Goal: Task Accomplishment & Management: Manage account settings

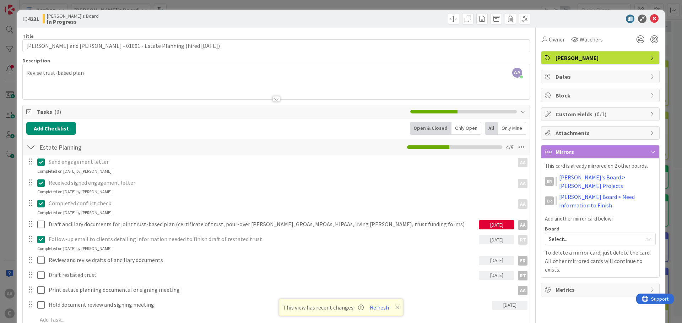
scroll to position [50, 0]
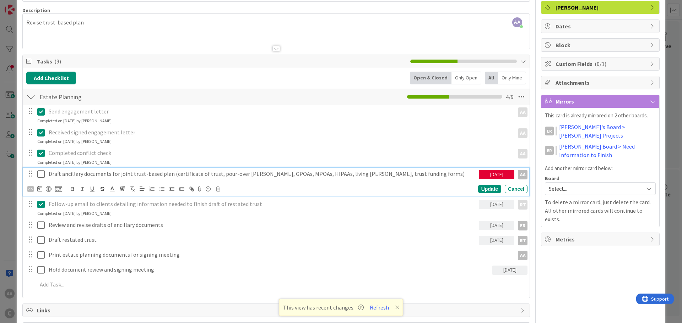
click at [39, 175] on icon at bounding box center [40, 174] width 7 height 9
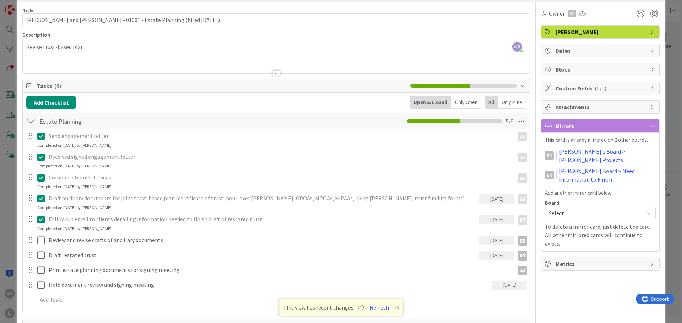
scroll to position [0, 0]
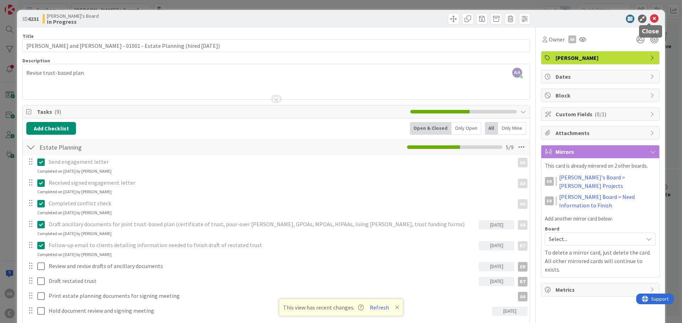
click at [650, 18] on icon at bounding box center [654, 19] width 9 height 9
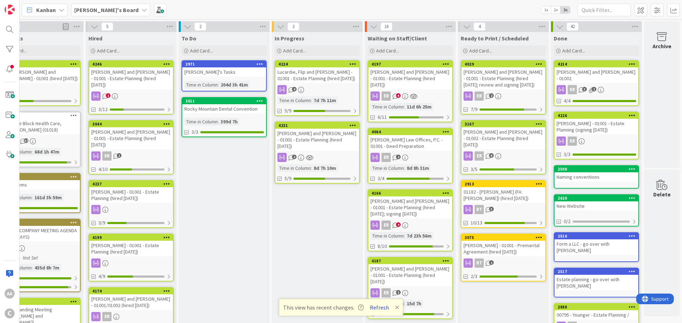
click at [372, 306] on button "Refresh" at bounding box center [379, 307] width 24 height 9
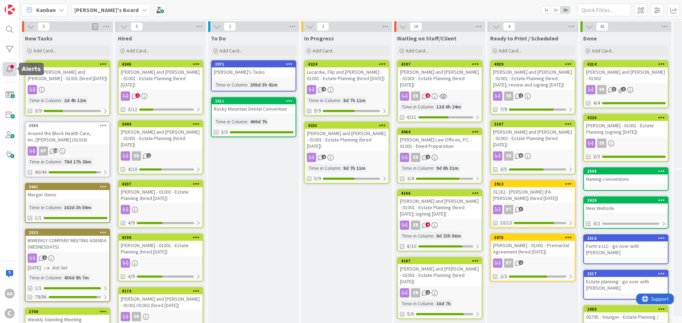
click at [10, 68] on div at bounding box center [9, 69] width 14 height 14
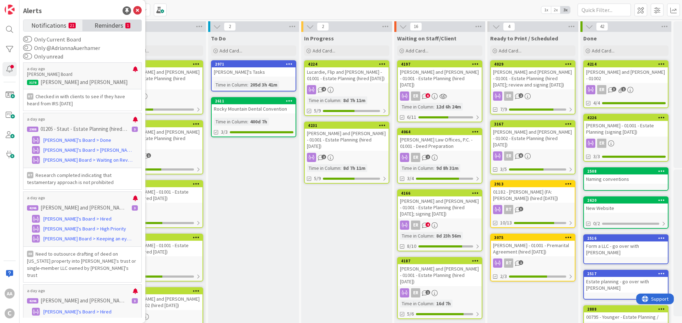
click at [110, 24] on span "Reminders" at bounding box center [108, 25] width 29 height 10
